Goal: Transaction & Acquisition: Download file/media

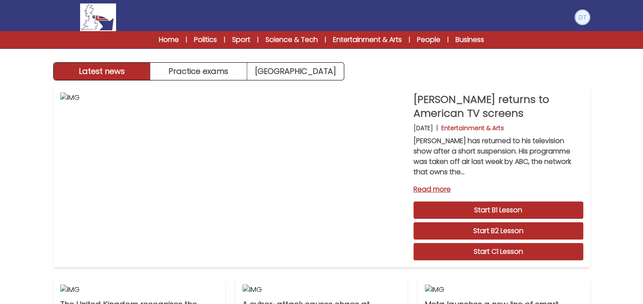
click at [583, 13] on img at bounding box center [583, 17] width 14 height 14
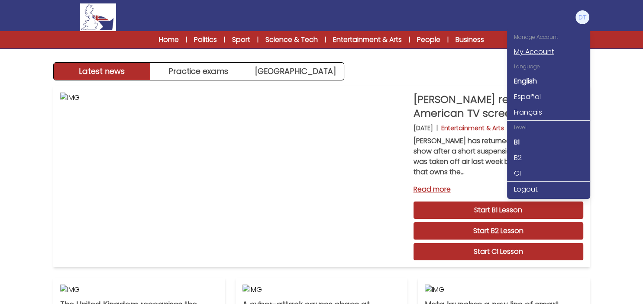
click at [543, 50] on link "My Account" at bounding box center [548, 52] width 83 height 16
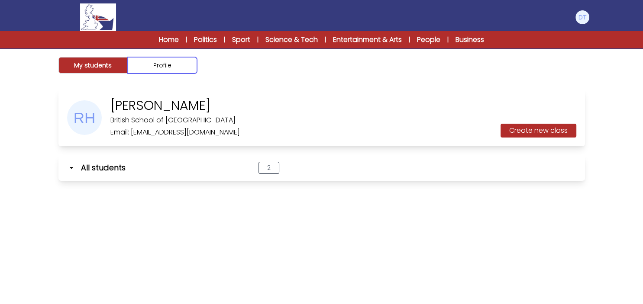
click at [163, 65] on button "Profile" at bounding box center [162, 65] width 69 height 16
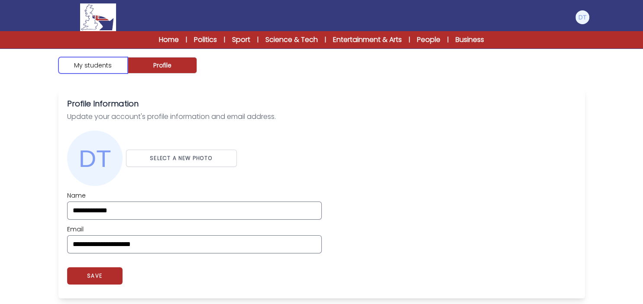
click at [95, 62] on button "My students" at bounding box center [92, 65] width 69 height 16
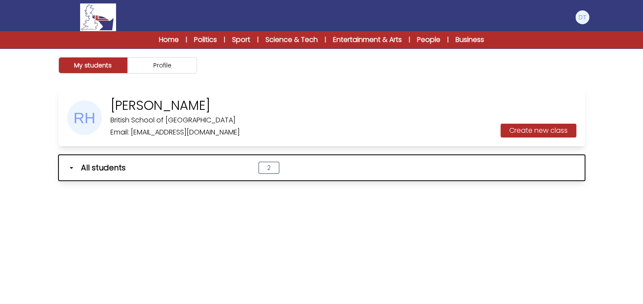
click at [69, 167] on icon "button" at bounding box center [71, 168] width 9 height 9
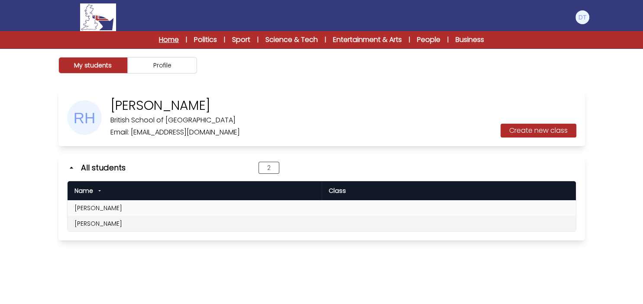
click at [159, 38] on link "Home" at bounding box center [169, 40] width 20 height 10
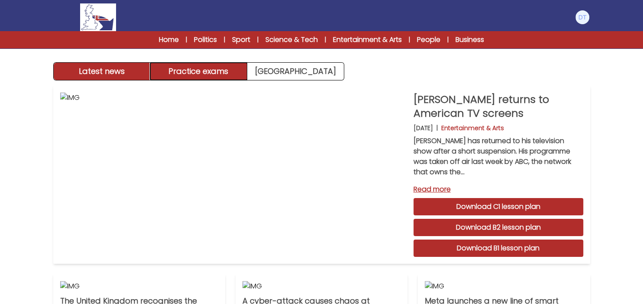
click at [219, 68] on button "Practice exams" at bounding box center [198, 71] width 97 height 17
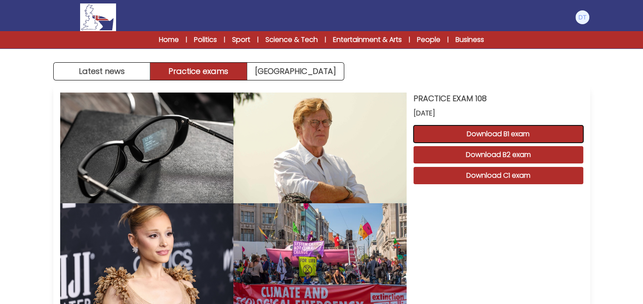
click at [496, 129] on button "Download B1 exam" at bounding box center [499, 134] width 170 height 17
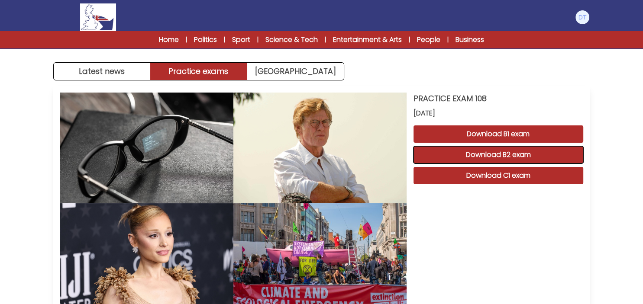
click at [505, 153] on button "Download B2 exam" at bounding box center [499, 154] width 170 height 17
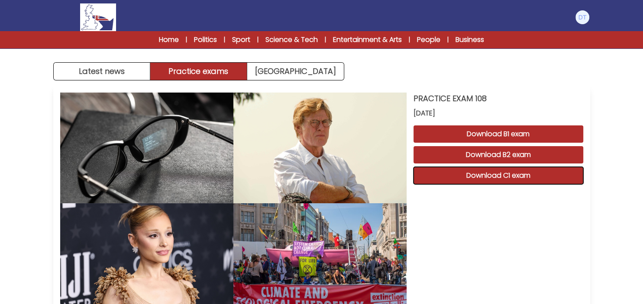
click at [516, 171] on button "Download C1 exam" at bounding box center [499, 175] width 170 height 17
